Goal: Transaction & Acquisition: Book appointment/travel/reservation

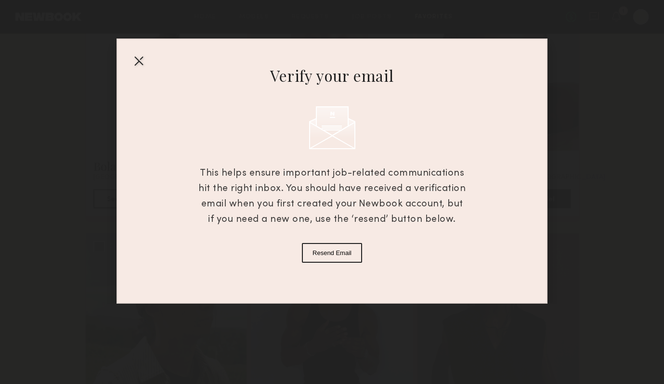
scroll to position [278, 0]
click at [137, 61] on div at bounding box center [138, 60] width 15 height 15
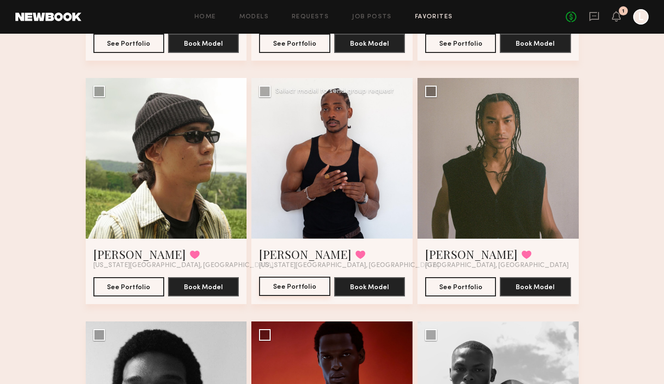
click at [292, 286] on button "See Portfolio" at bounding box center [294, 286] width 71 height 19
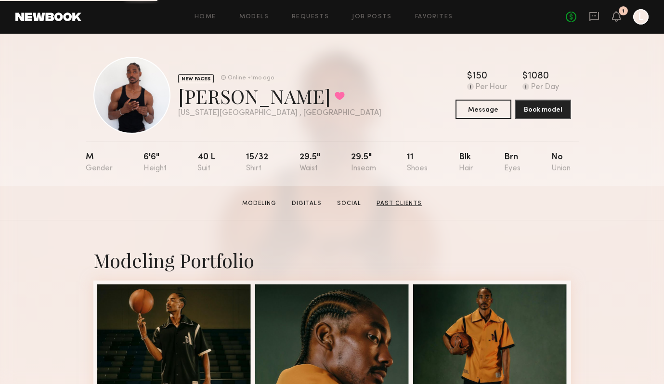
click at [386, 205] on link "Past Clients" at bounding box center [399, 203] width 53 height 9
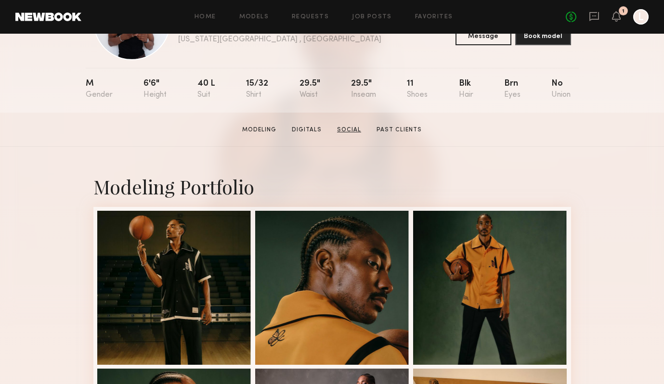
click at [349, 132] on link "Social" at bounding box center [349, 130] width 32 height 9
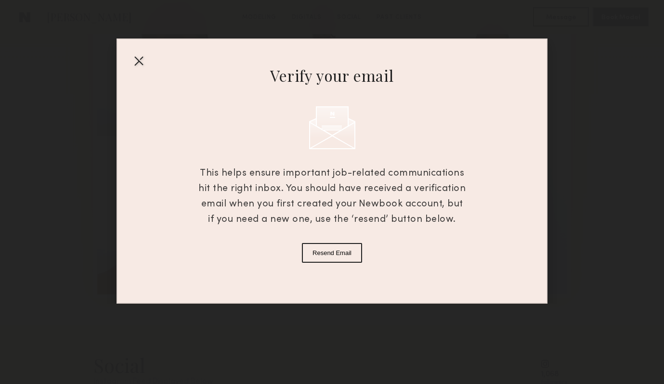
scroll to position [1318, 0]
click at [143, 57] on div at bounding box center [138, 60] width 15 height 15
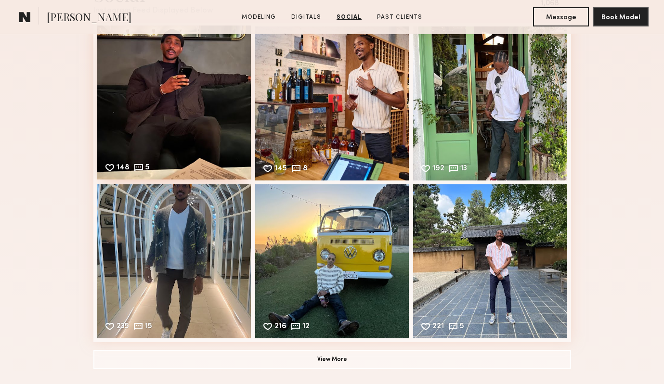
scroll to position [1421, 0]
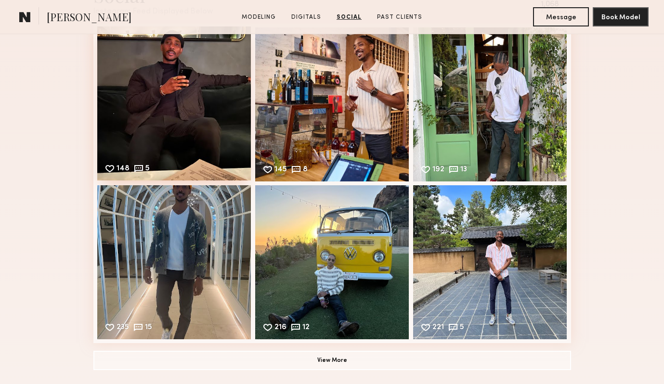
click at [190, 104] on div "148 5 Likes & comments displayed to show model’s engagement" at bounding box center [174, 103] width 154 height 154
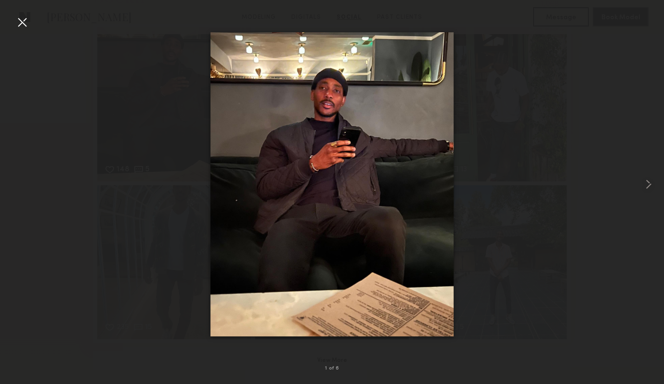
click at [381, 120] on img at bounding box center [332, 184] width 244 height 304
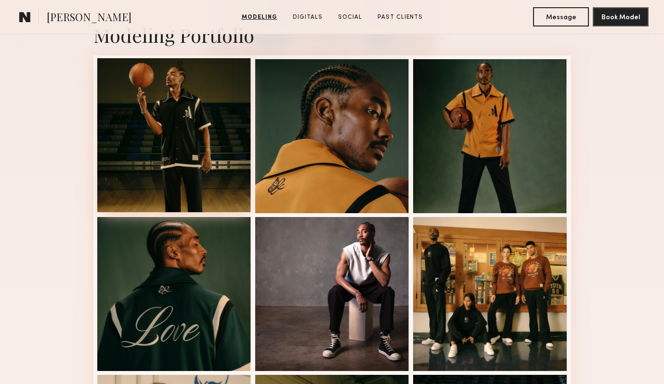
scroll to position [0, 0]
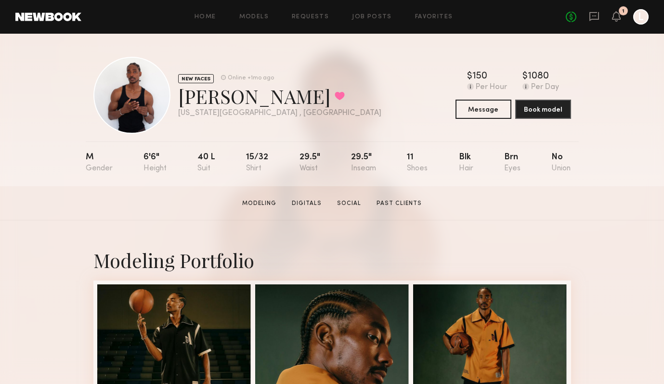
click at [190, 97] on div "Martese S. Favorited" at bounding box center [279, 96] width 203 height 26
click at [190, 101] on div "Martese S. Favorited" at bounding box center [279, 96] width 203 height 26
drag, startPoint x: 260, startPoint y: 96, endPoint x: 176, endPoint y: 98, distance: 84.2
click at [176, 98] on div "NEW FACES Online +1mo ago Martese S. Favorited New York City , NY Online +1mo a…" at bounding box center [237, 95] width 288 height 77
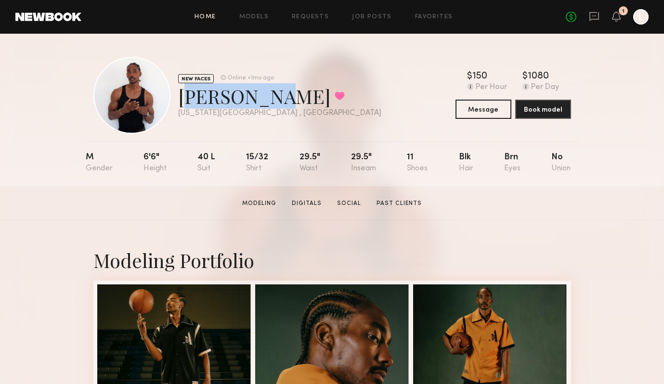
copy div "Martese S"
